Goal: Transaction & Acquisition: Purchase product/service

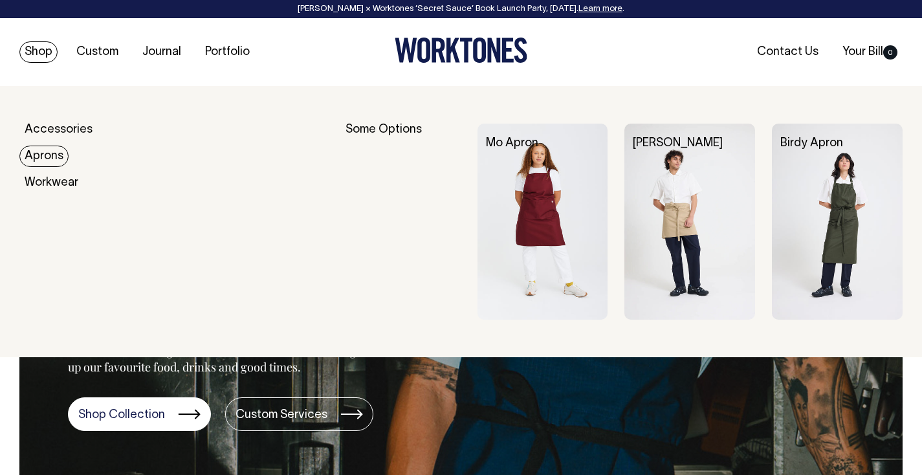
click at [45, 153] on link "Aprons" at bounding box center [43, 156] width 49 height 21
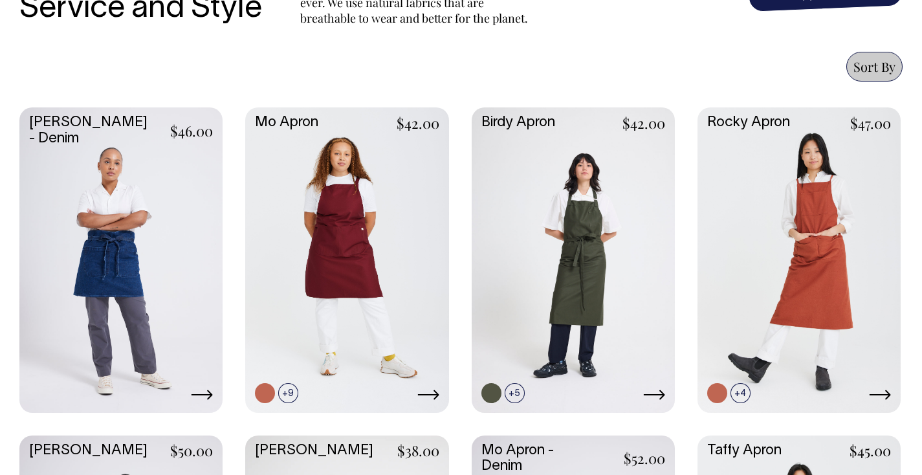
scroll to position [536, 0]
click at [785, 390] on link at bounding box center [787, 393] width 20 height 20
click at [585, 390] on link at bounding box center [584, 393] width 20 height 20
click at [338, 395] on link at bounding box center [335, 393] width 20 height 20
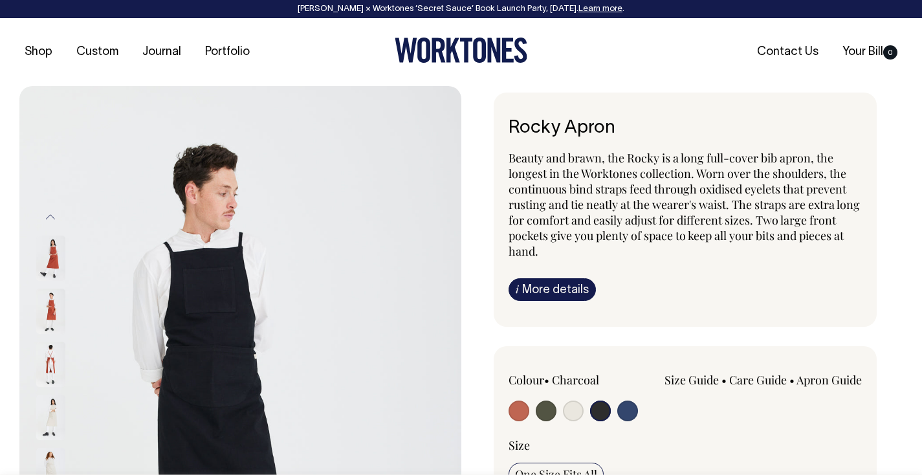
select select "Charcoal"
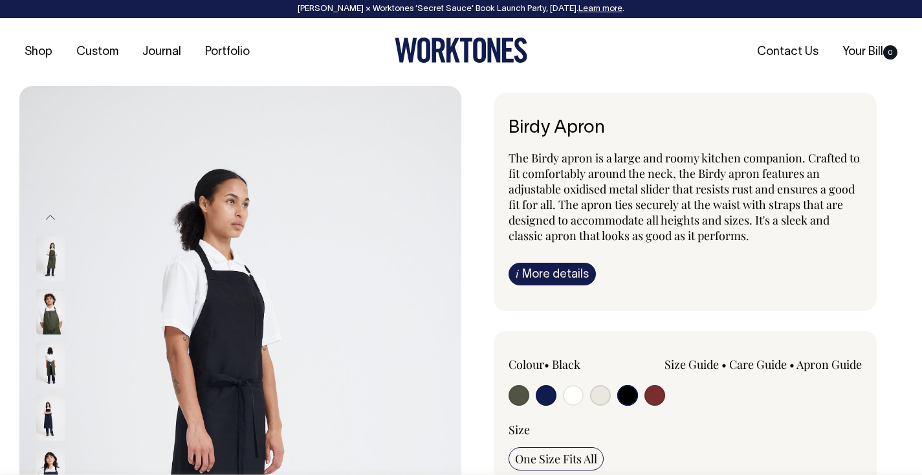
select select "Black"
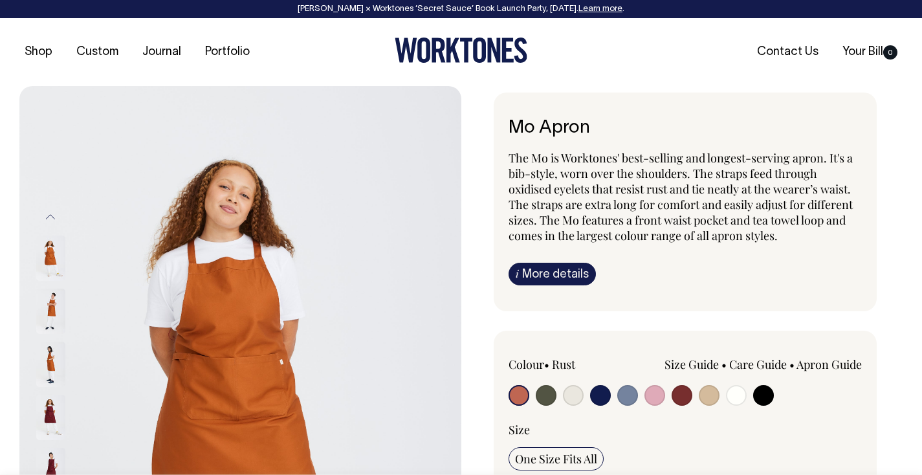
radio input "true"
select select "Black"
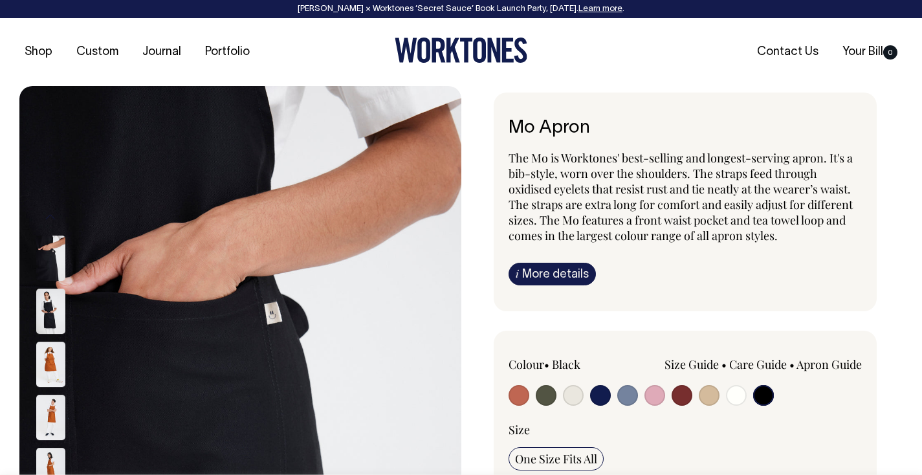
click at [46, 309] on img at bounding box center [50, 310] width 29 height 45
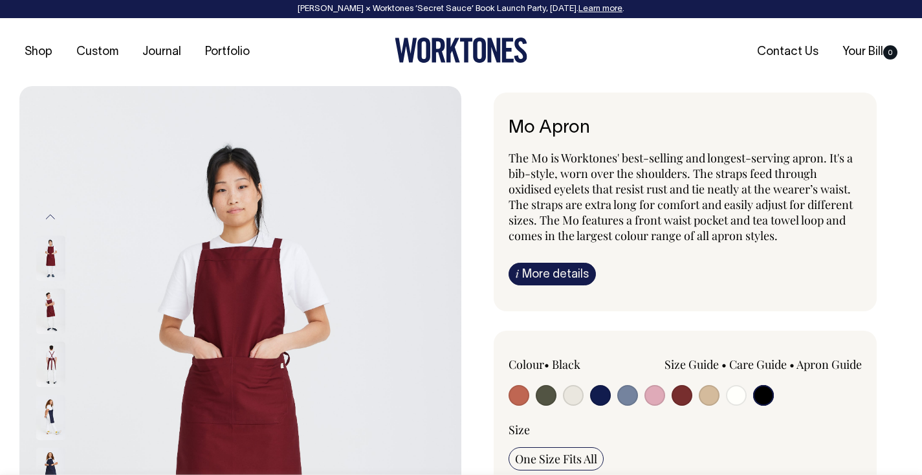
click at [48, 364] on img at bounding box center [50, 364] width 29 height 45
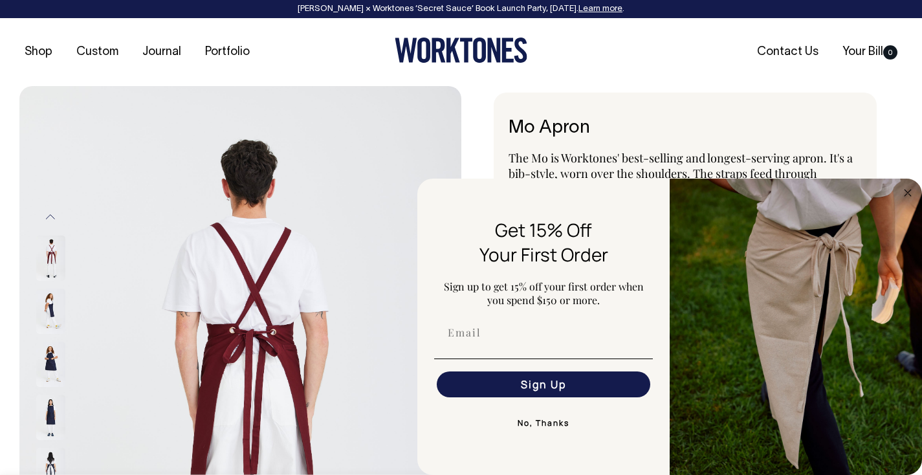
click at [50, 364] on img at bounding box center [50, 364] width 29 height 45
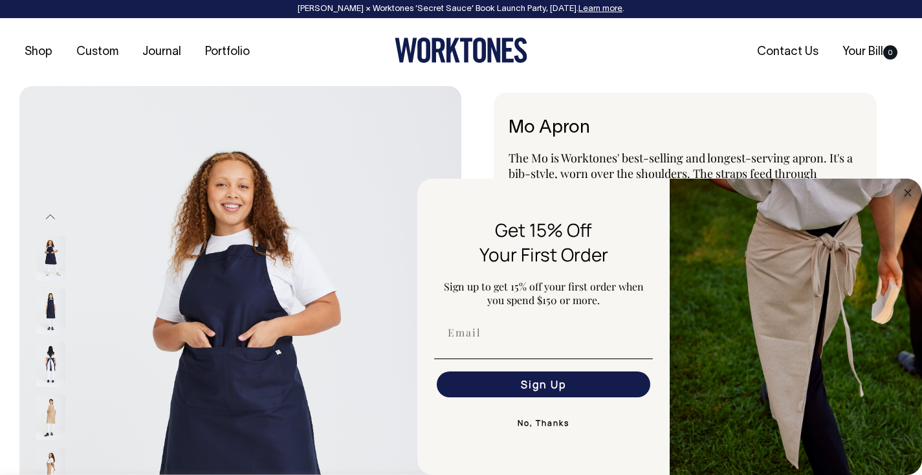
click at [47, 355] on img at bounding box center [50, 364] width 29 height 45
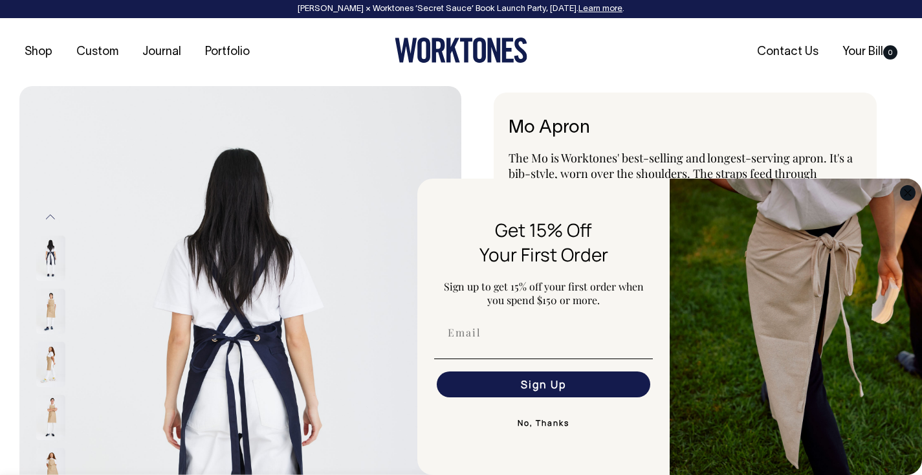
click at [903, 190] on circle "Close dialog" at bounding box center [907, 192] width 15 height 15
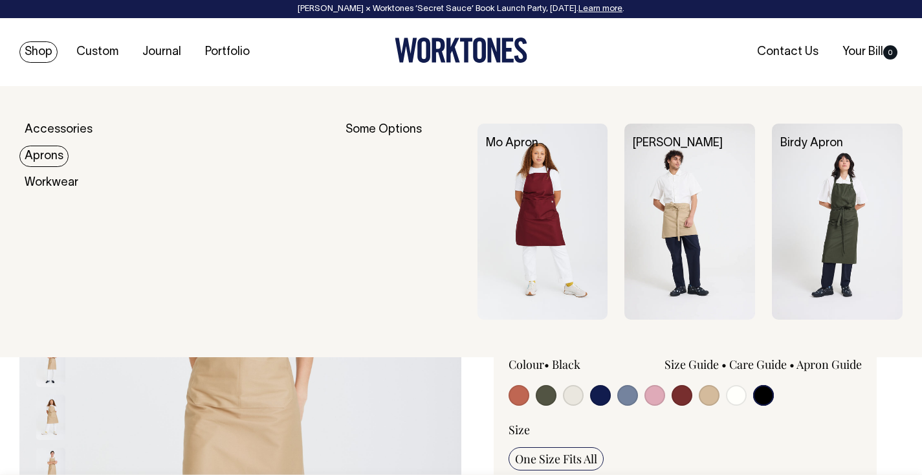
click at [38, 157] on link "Aprons" at bounding box center [43, 156] width 49 height 21
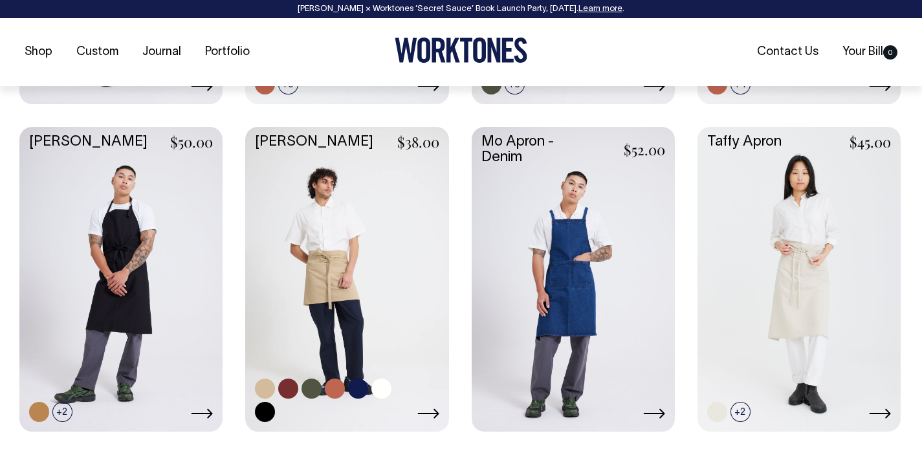
scroll to position [845, 0]
click at [268, 413] on link at bounding box center [265, 411] width 20 height 20
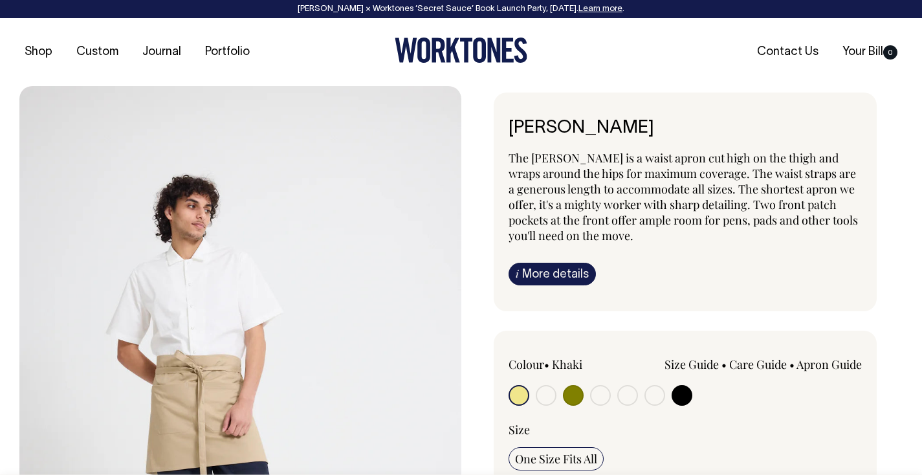
radio input "true"
select select "Black"
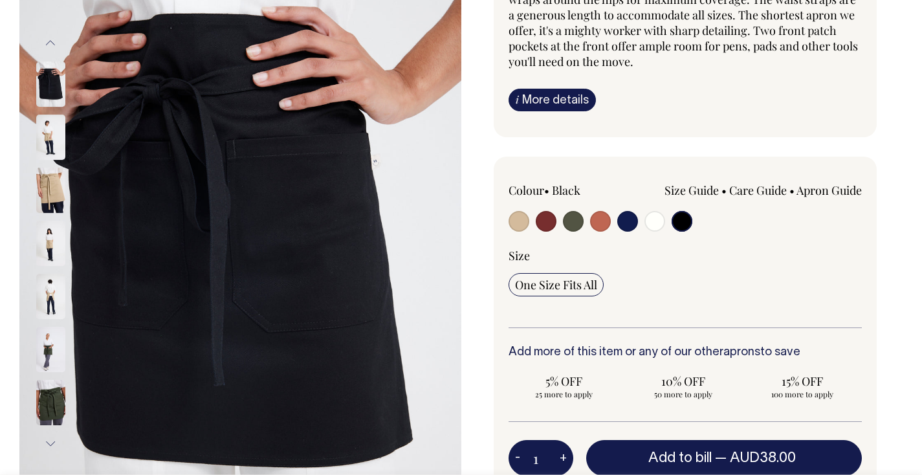
scroll to position [175, 0]
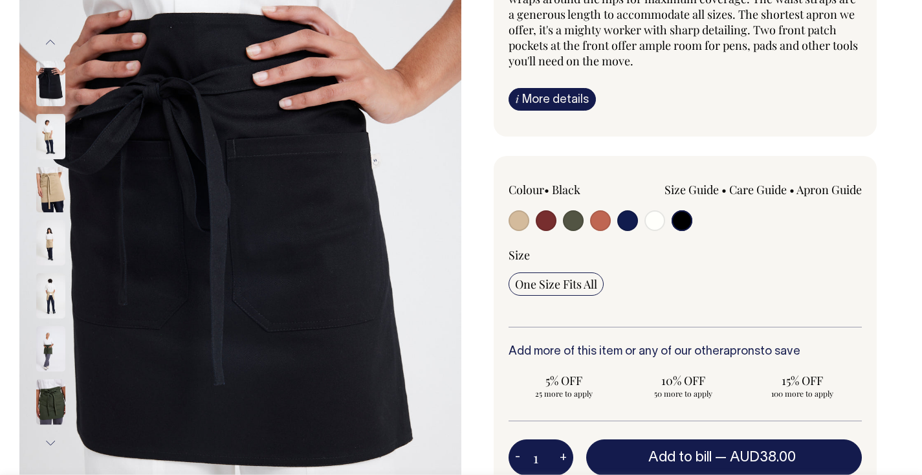
click at [53, 133] on img at bounding box center [50, 136] width 29 height 45
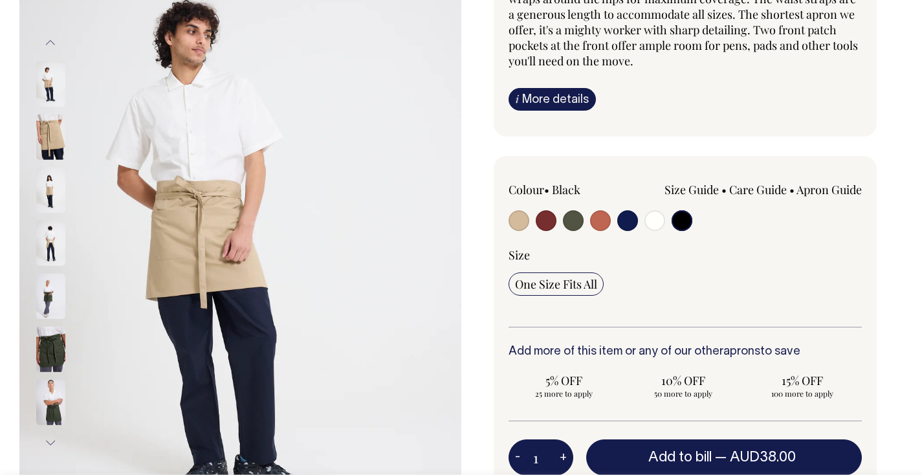
click at [51, 293] on img at bounding box center [50, 295] width 29 height 45
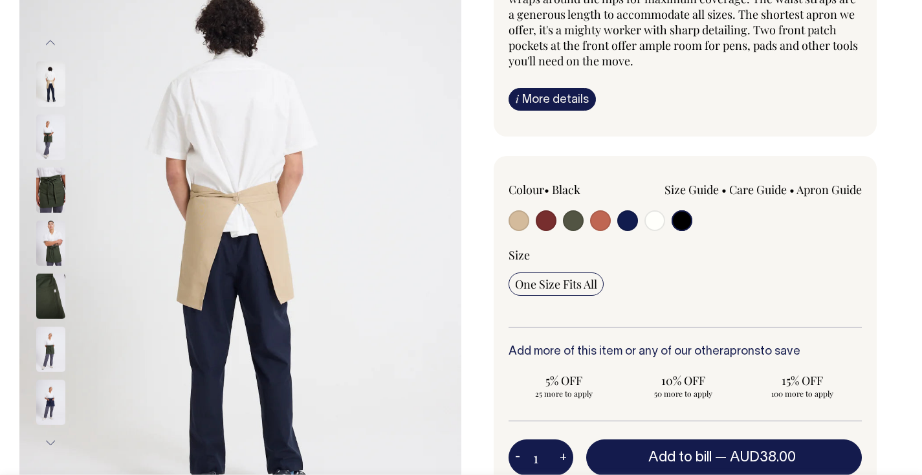
click at [52, 300] on img at bounding box center [50, 295] width 29 height 45
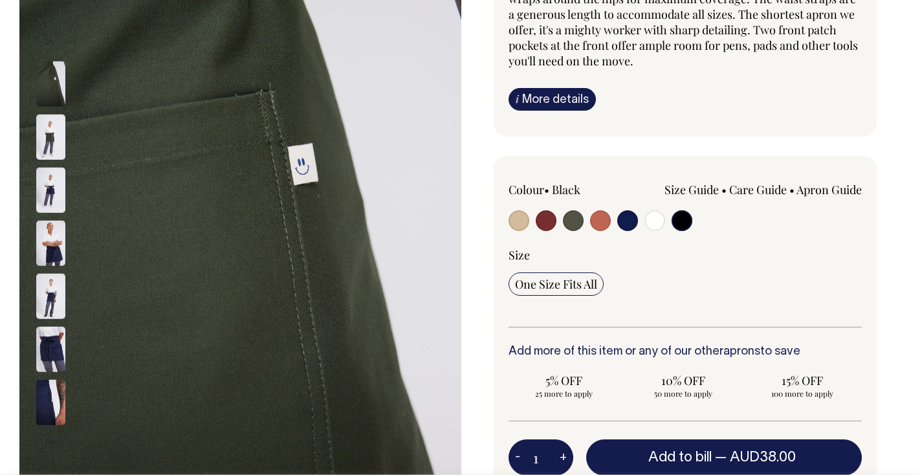
click at [54, 308] on img at bounding box center [50, 295] width 29 height 45
